Goal: Information Seeking & Learning: Learn about a topic

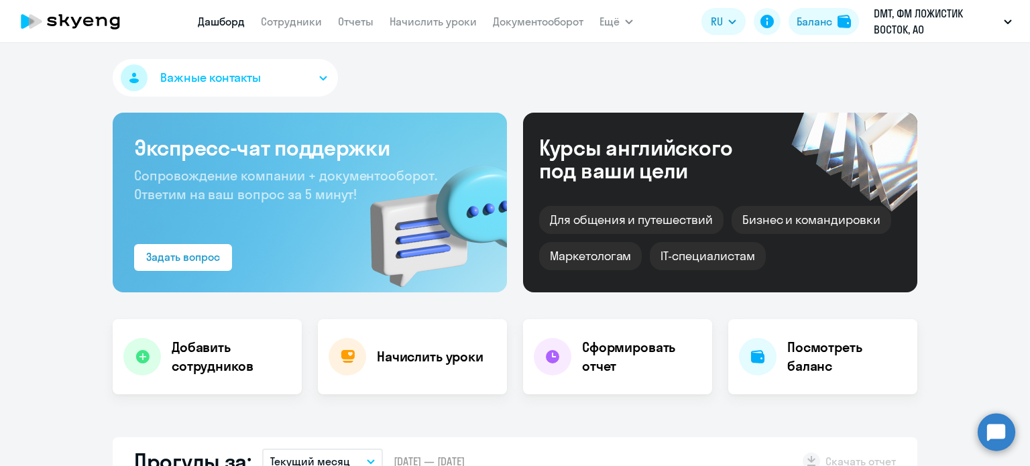
select select "30"
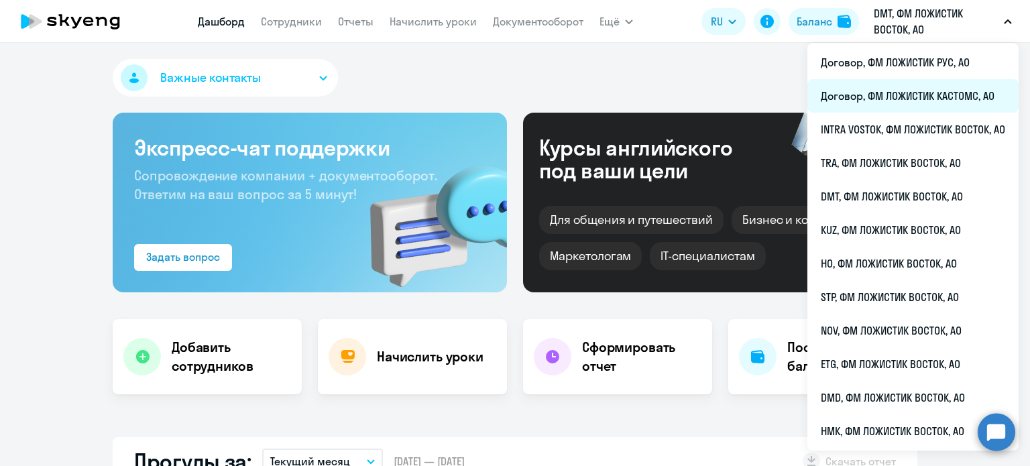
click at [875, 96] on li "Договор, ФМ ЛОЖИСТИК КАСТОМС, АО" at bounding box center [912, 96] width 211 height 34
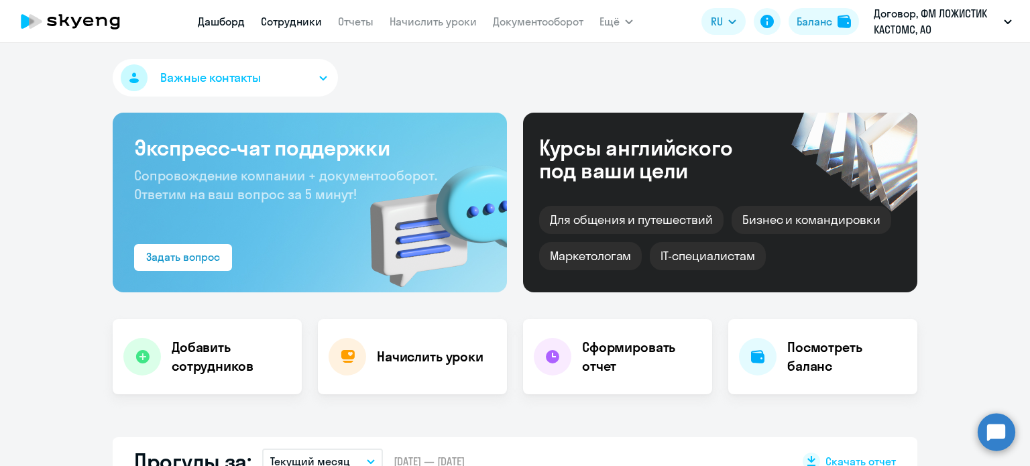
click at [292, 21] on link "Сотрудники" at bounding box center [291, 21] width 61 height 13
select select "30"
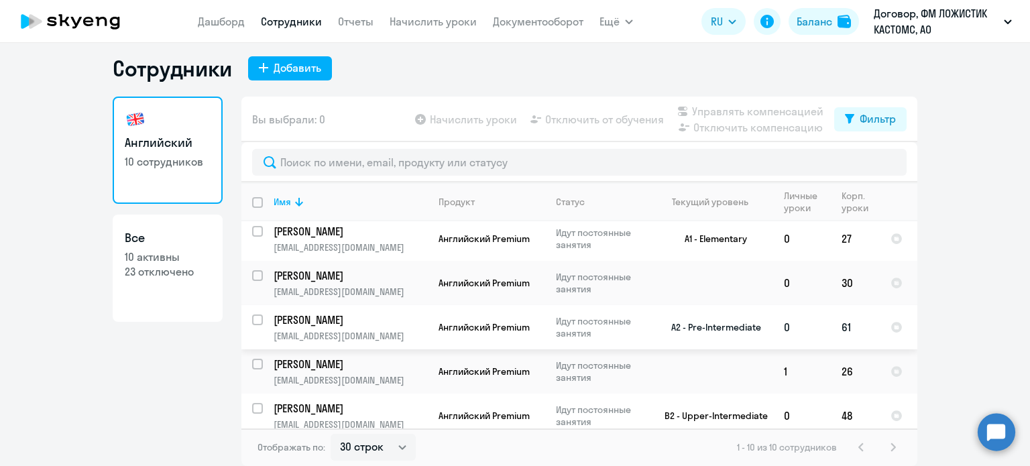
scroll to position [238, 0]
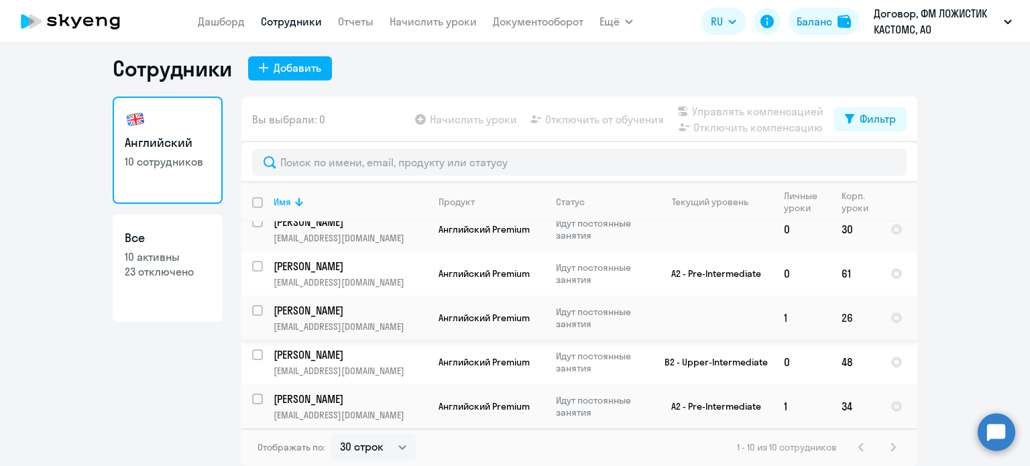
click at [408, 317] on td "[PERSON_NAME] [EMAIL_ADDRESS][DOMAIN_NAME]" at bounding box center [345, 318] width 165 height 44
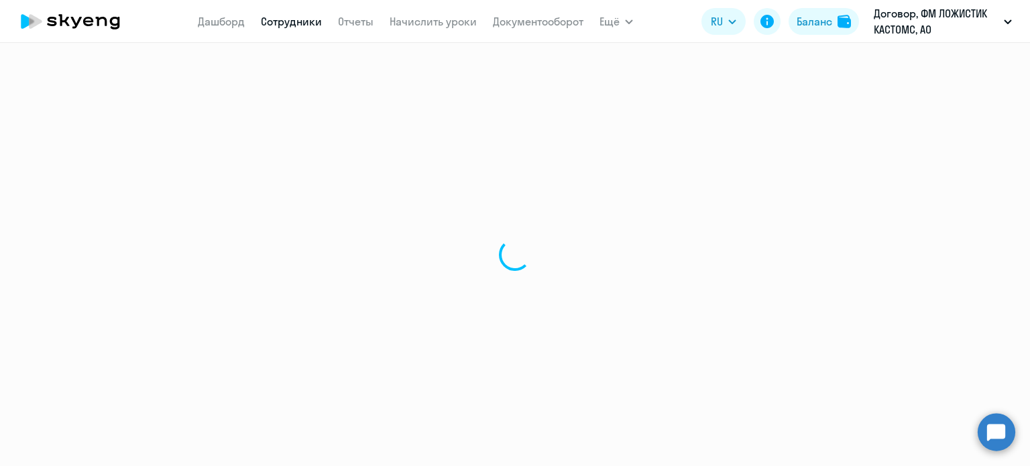
select select "english"
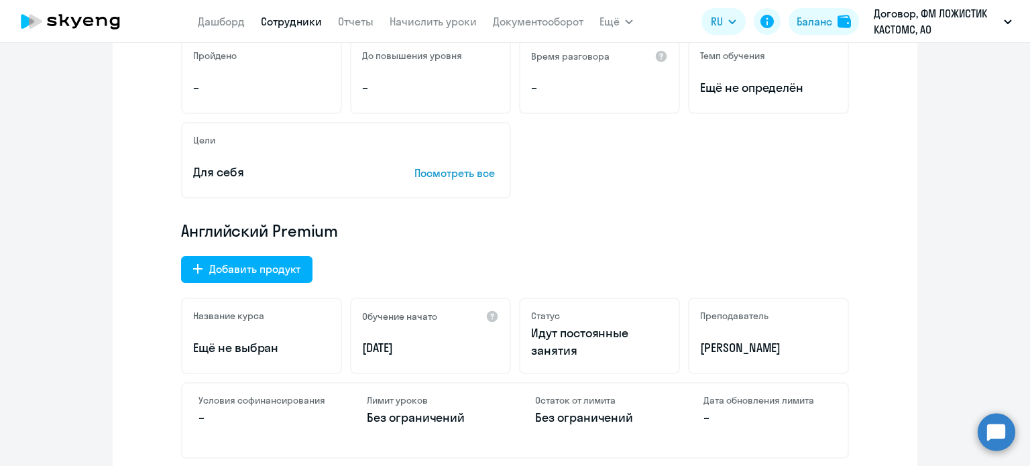
scroll to position [268, 0]
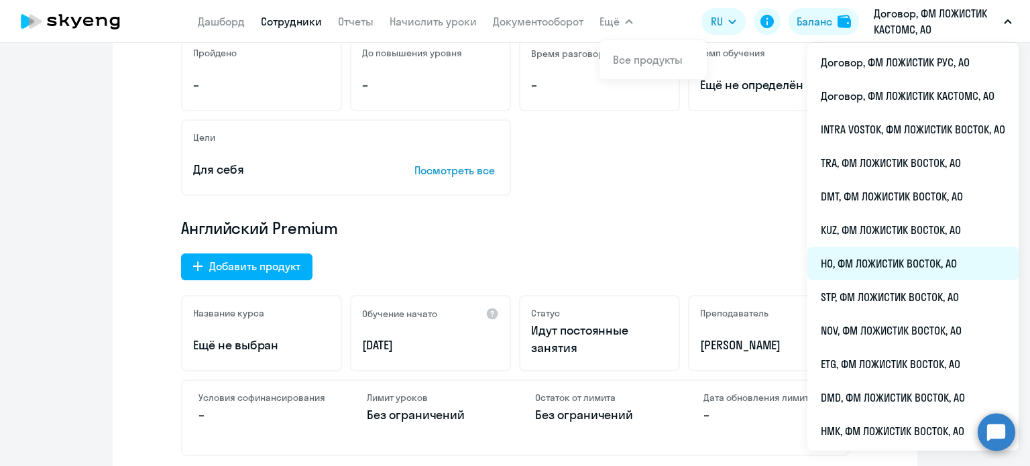
click at [879, 254] on li "HO, ФМ ЛОЖИСТИК ВОСТОК, АО" at bounding box center [912, 264] width 211 height 34
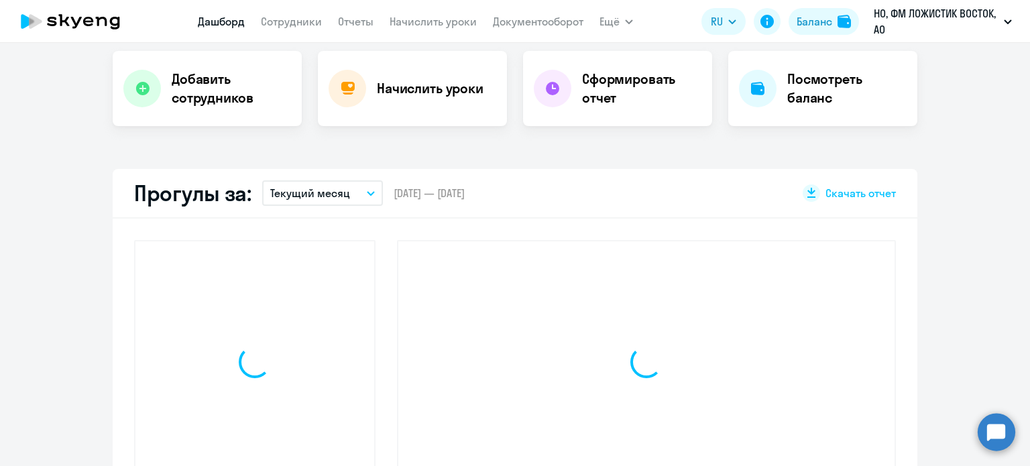
scroll to position [389, 0]
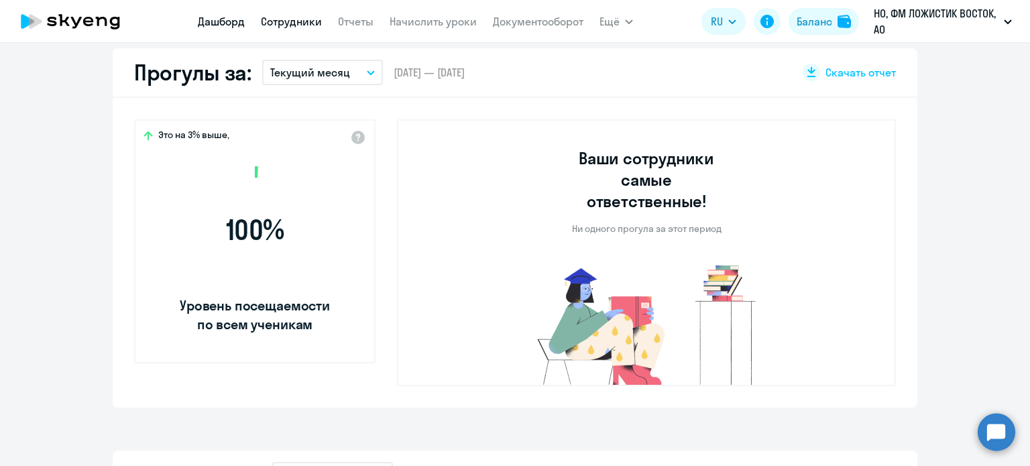
click at [286, 25] on link "Сотрудники" at bounding box center [291, 21] width 61 height 13
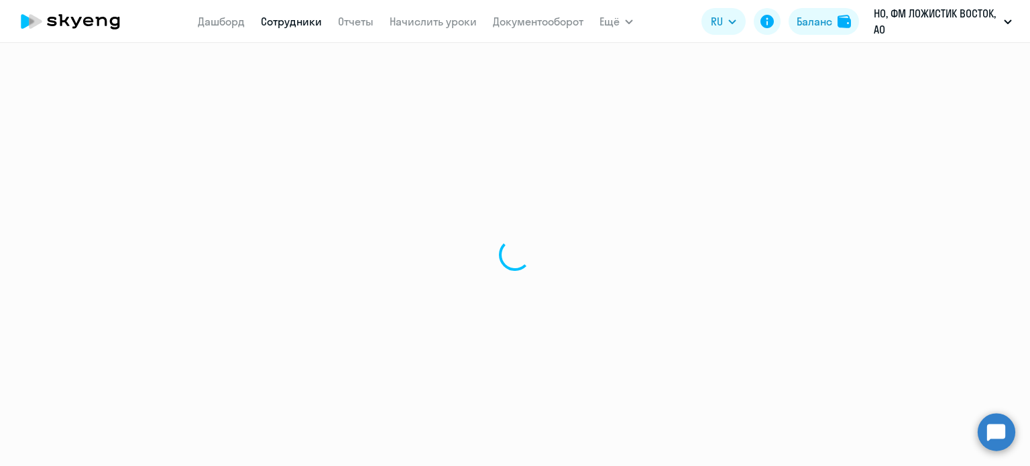
select select "30"
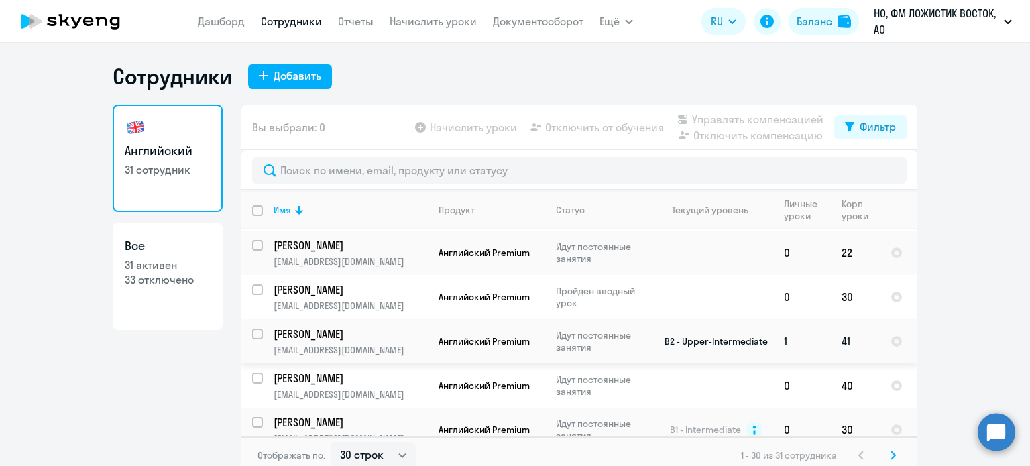
scroll to position [670, 0]
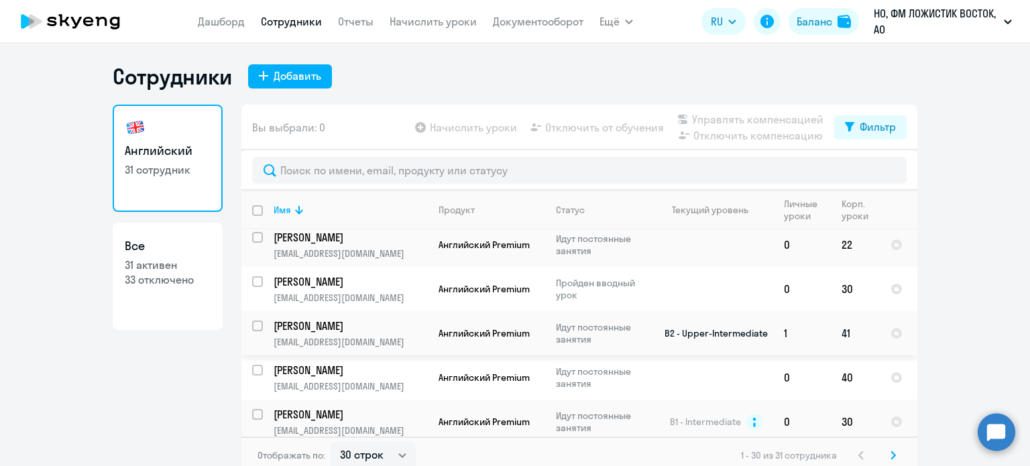
click at [346, 333] on p "[PERSON_NAME]" at bounding box center [348, 325] width 151 height 15
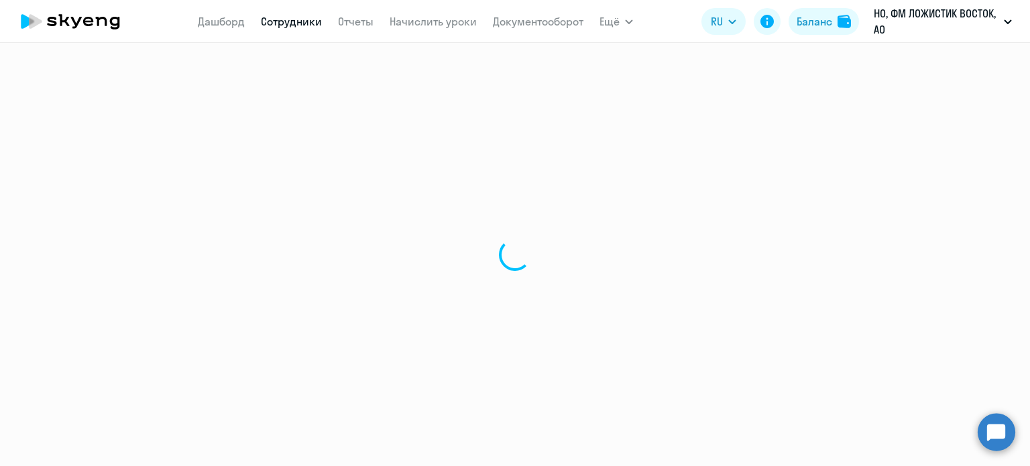
select select "english"
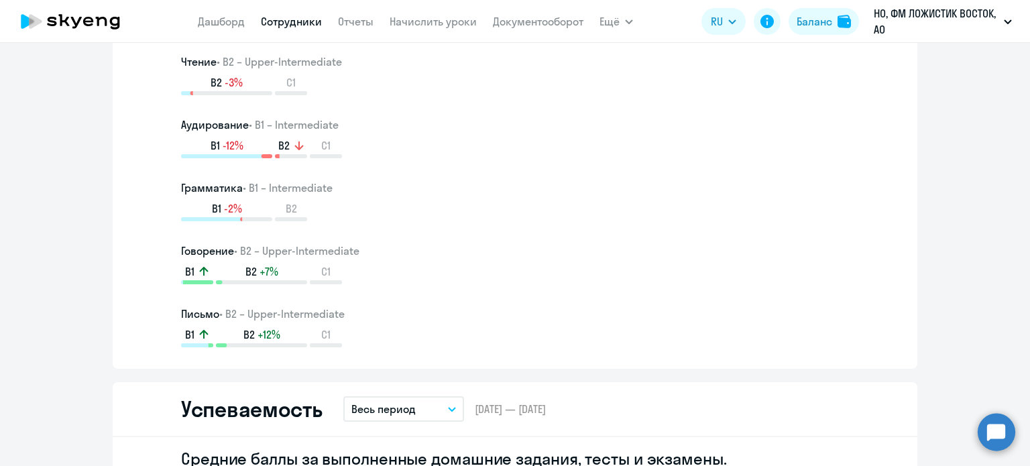
scroll to position [603, 0]
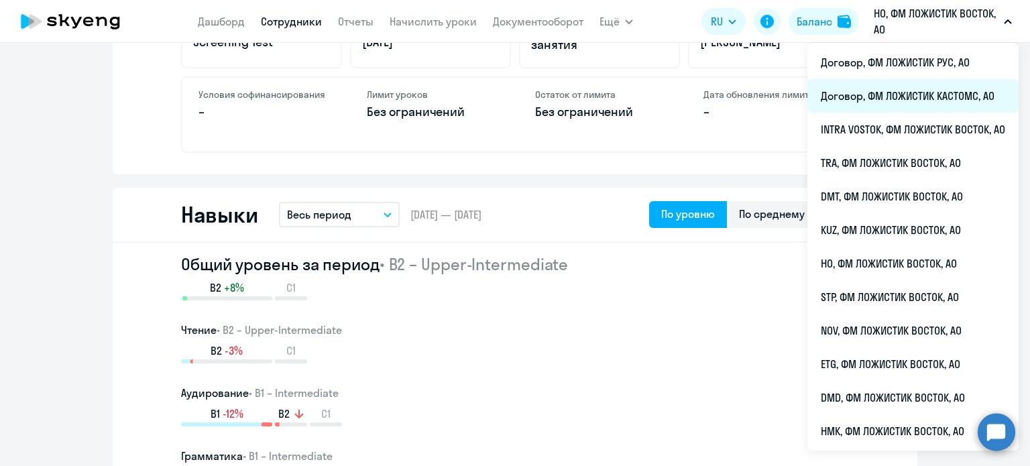
click at [888, 89] on li "Договор, ФМ ЛОЖИСТИК КАСТОМС, АО" at bounding box center [912, 96] width 211 height 34
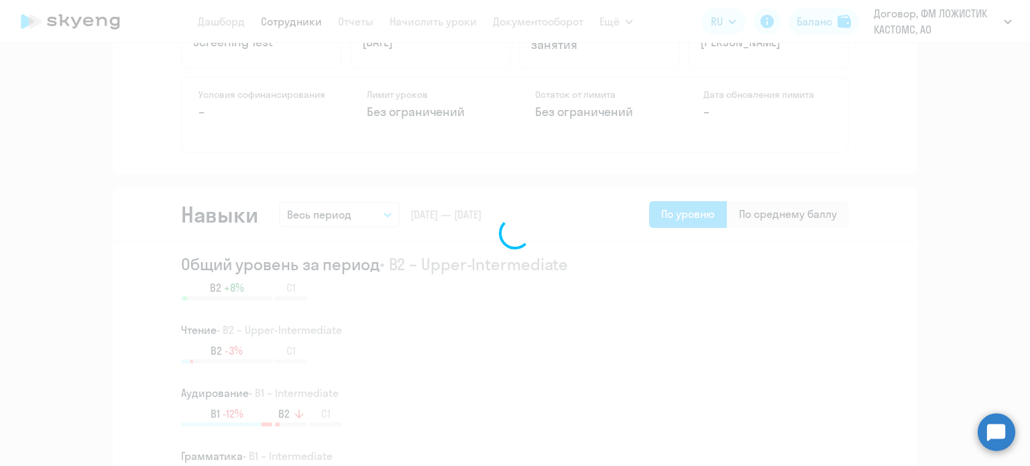
scroll to position [724, 0]
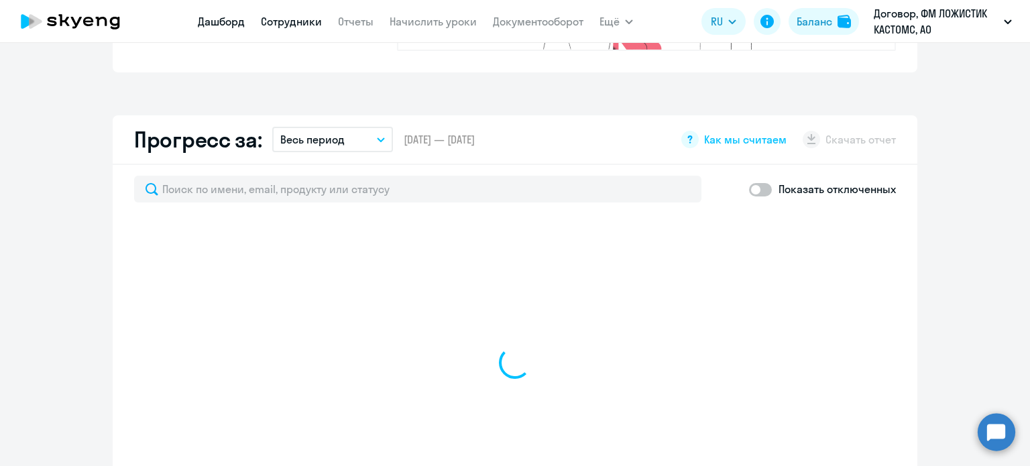
click at [293, 23] on link "Сотрудники" at bounding box center [291, 21] width 61 height 13
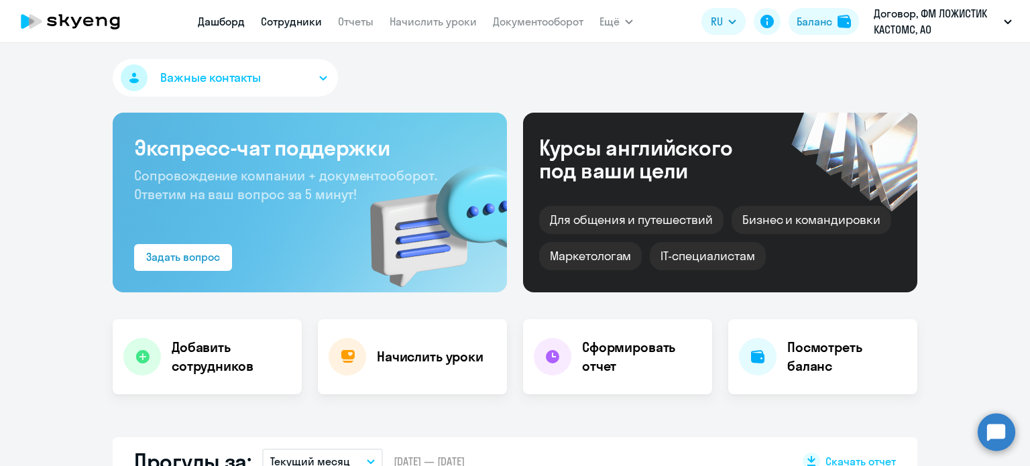
select select "30"
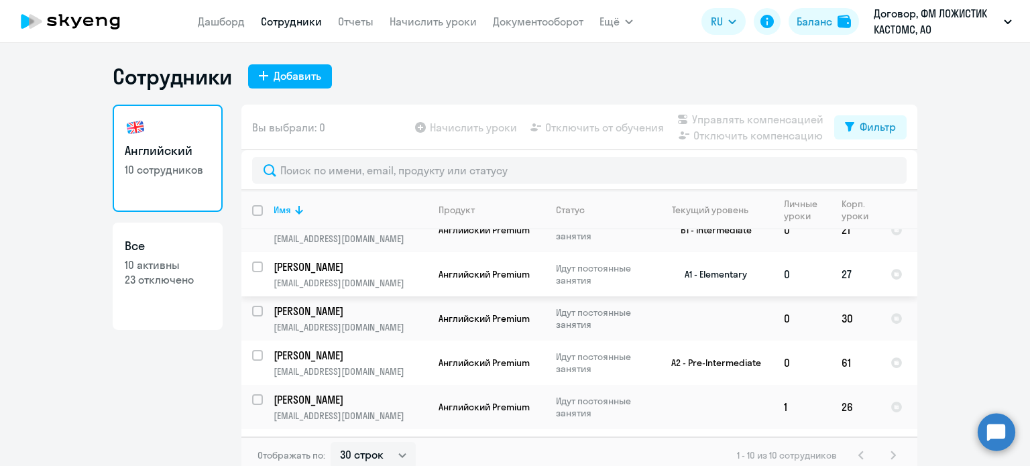
scroll to position [238, 0]
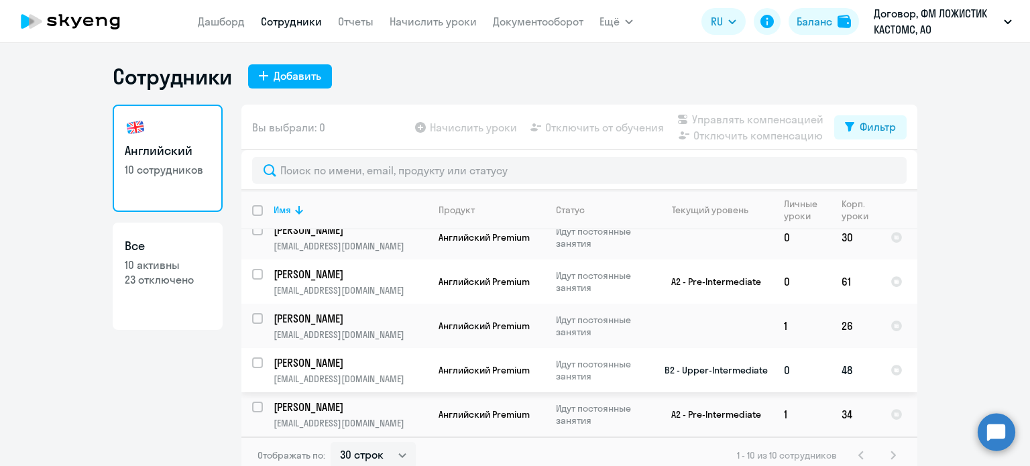
click at [371, 364] on p "[PERSON_NAME]" at bounding box center [348, 362] width 151 height 15
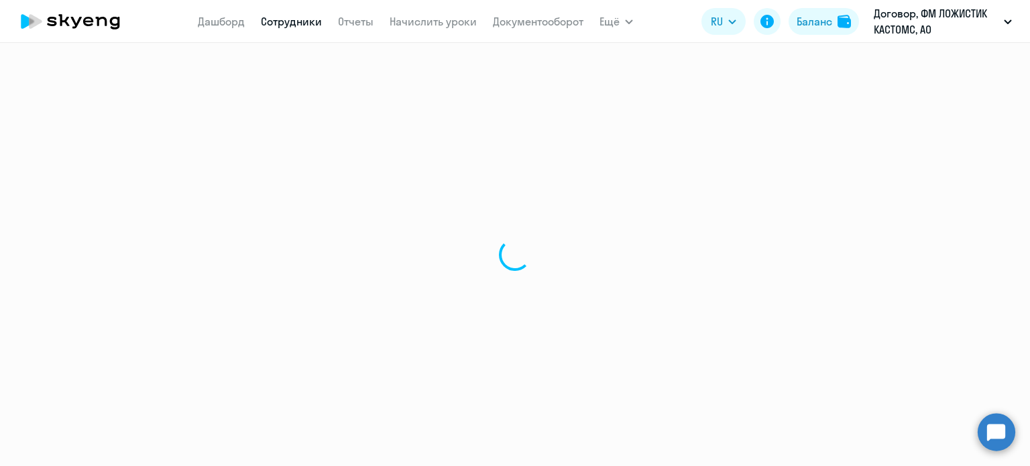
select select "english"
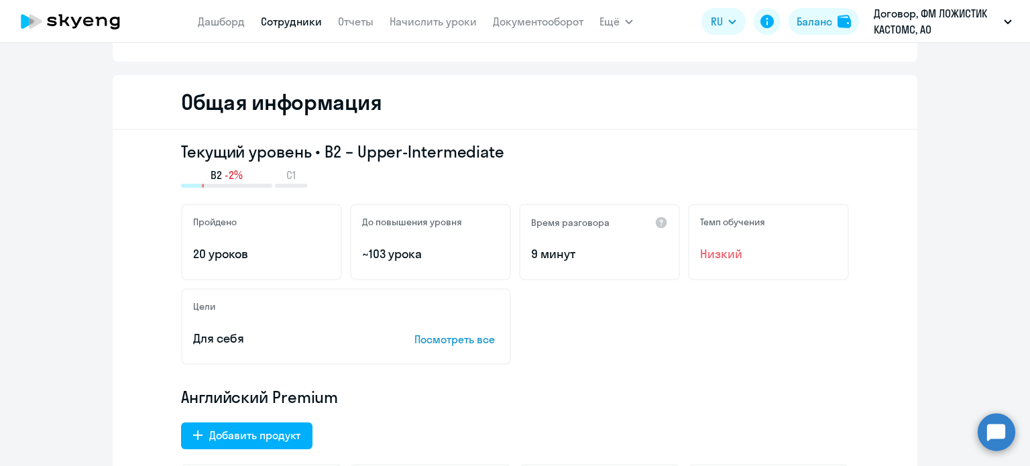
scroll to position [134, 0]
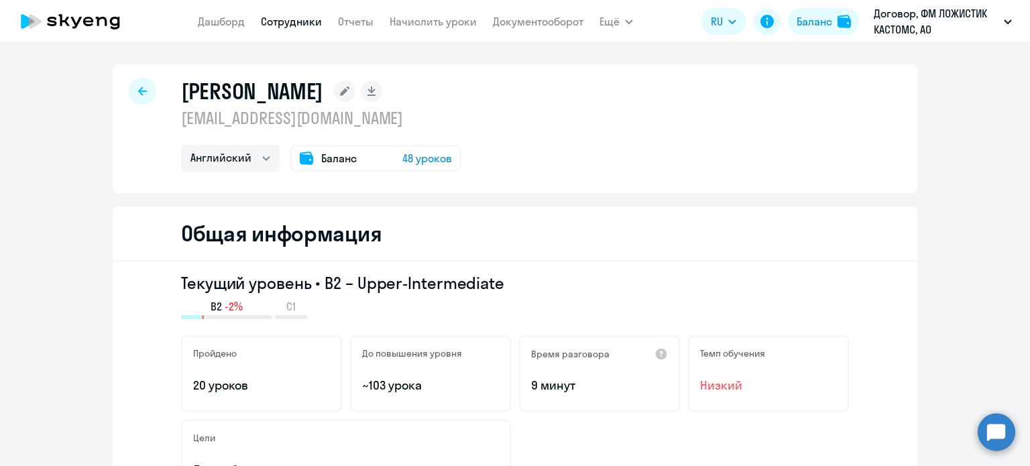
select select "30"
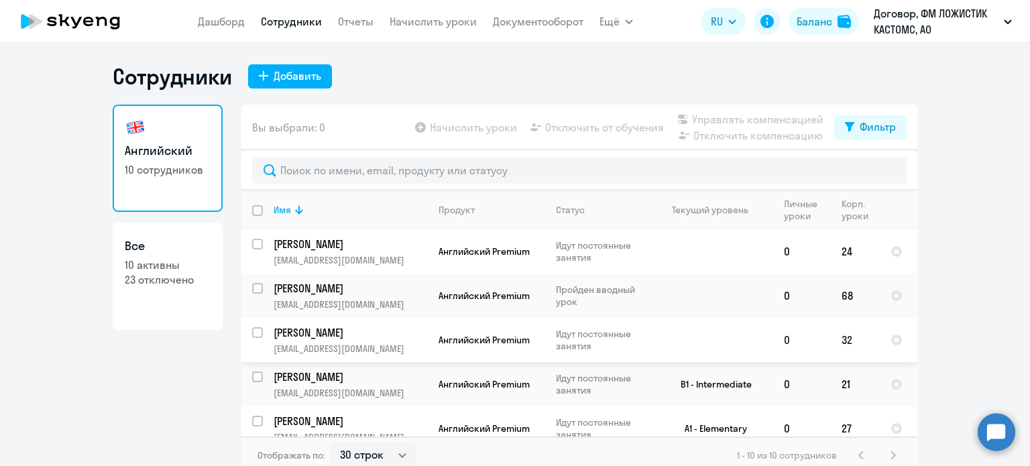
click at [357, 331] on p "[PERSON_NAME]" at bounding box center [348, 332] width 151 height 15
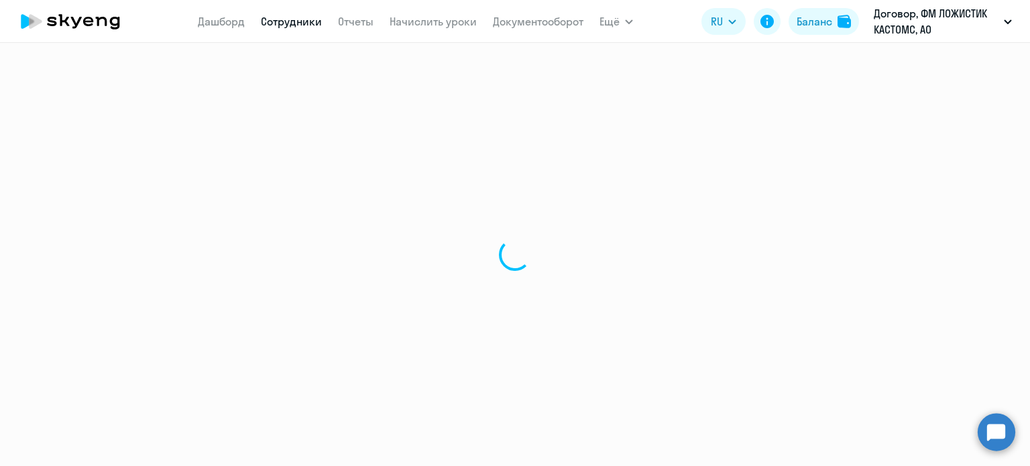
select select "english"
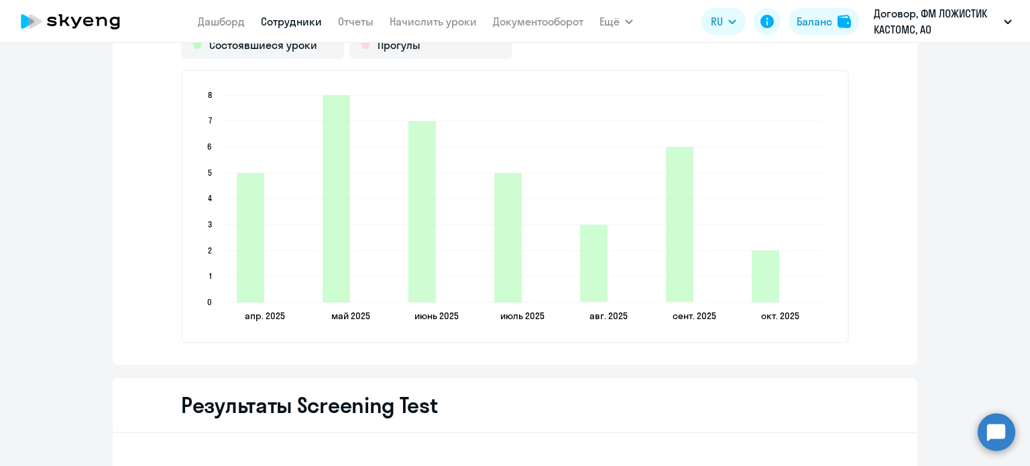
scroll to position [2011, 0]
